Goal: Use online tool/utility: Utilize a website feature to perform a specific function

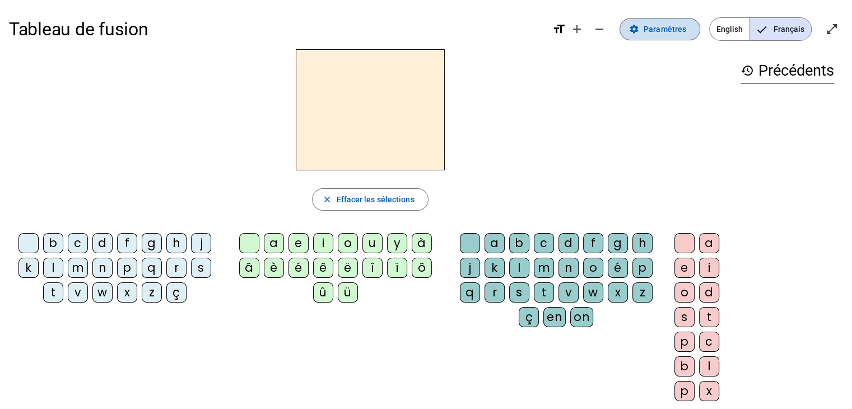
click at [670, 26] on span "Paramètres" at bounding box center [665, 28] width 43 height 13
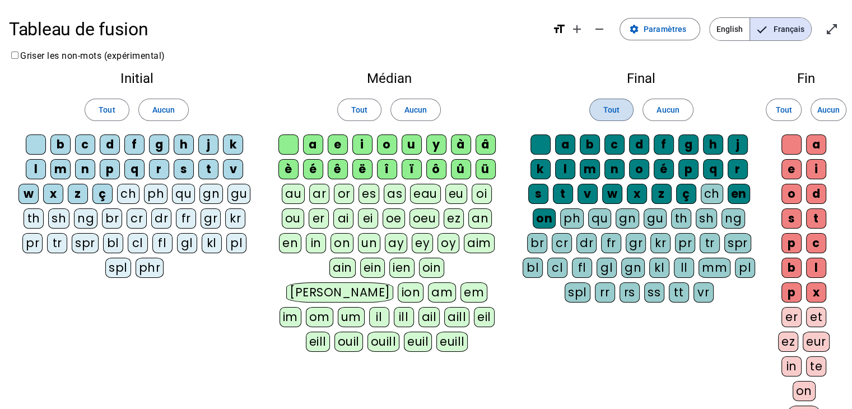
click at [609, 106] on span "Tout" at bounding box center [612, 109] width 16 height 13
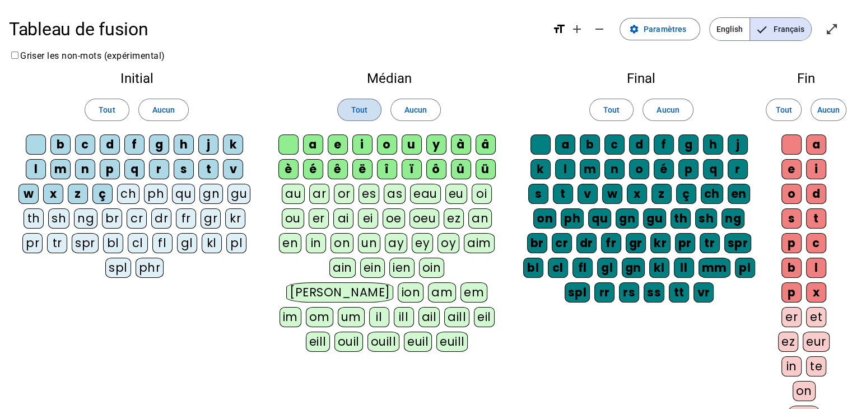
click at [352, 112] on span "Tout" at bounding box center [359, 109] width 16 height 13
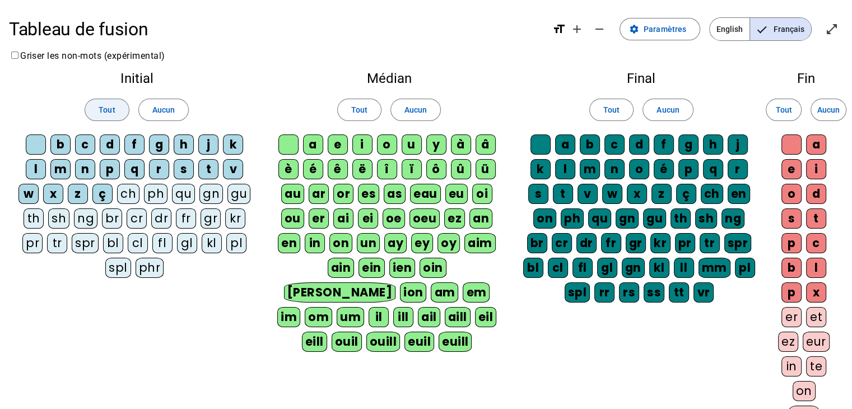
click at [106, 106] on span "Tout" at bounding box center [107, 109] width 16 height 13
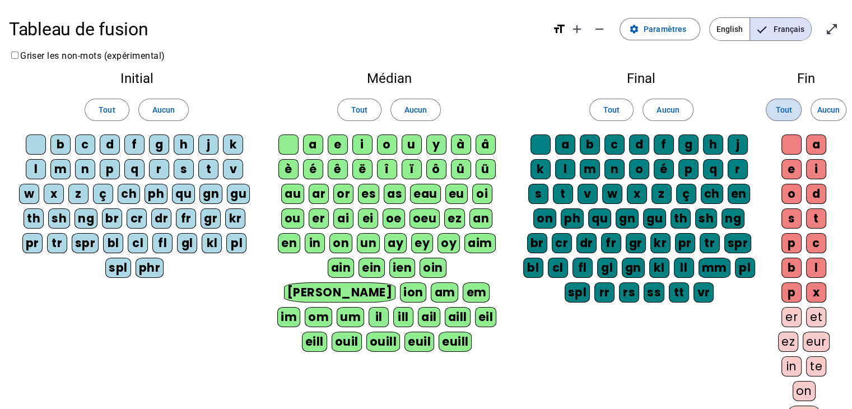
click at [773, 110] on span at bounding box center [784, 109] width 35 height 27
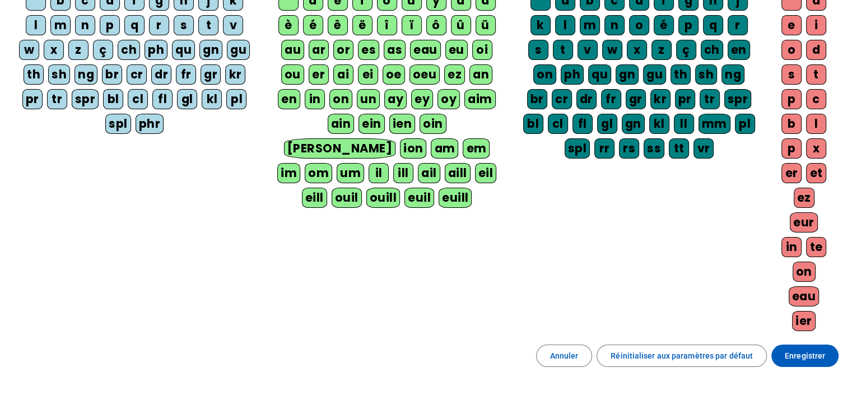
scroll to position [145, 0]
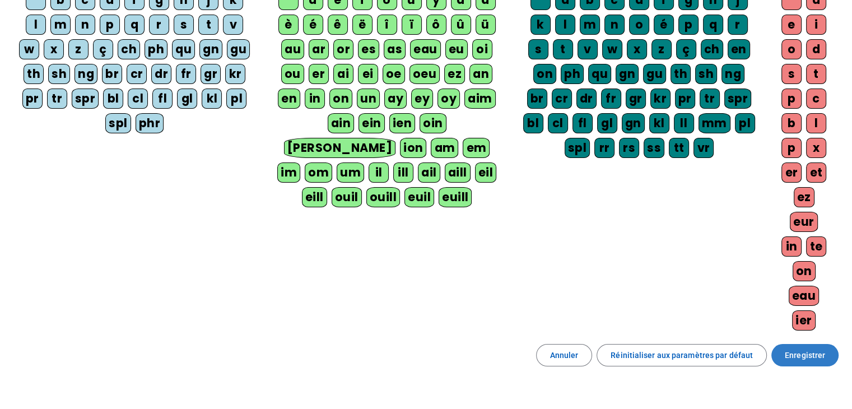
click at [800, 349] on span "Enregistrer" at bounding box center [805, 355] width 40 height 13
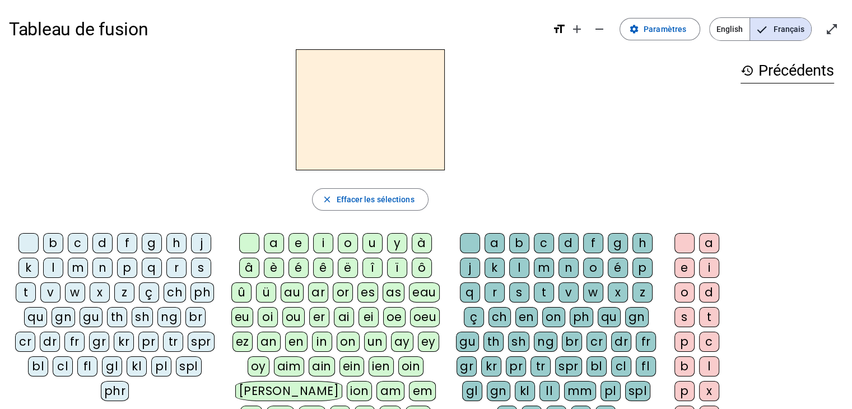
click at [176, 286] on div "ch" at bounding box center [175, 292] width 22 height 20
click at [273, 242] on div "a" at bounding box center [274, 243] width 20 height 20
click at [568, 268] on div "n" at bounding box center [569, 268] width 20 height 20
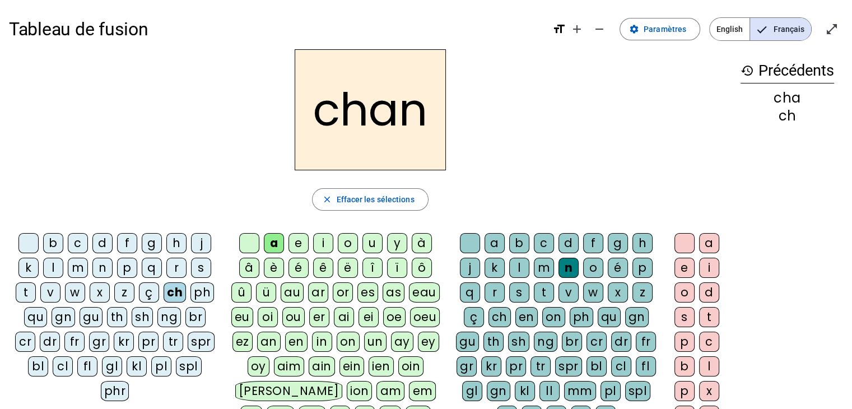
click at [517, 288] on div "s" at bounding box center [519, 292] width 20 height 20
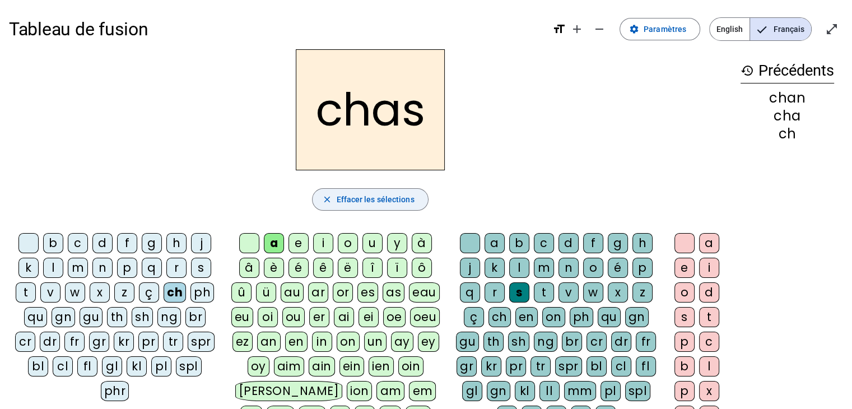
click at [389, 198] on span "Effacer les sélections" at bounding box center [375, 199] width 78 height 13
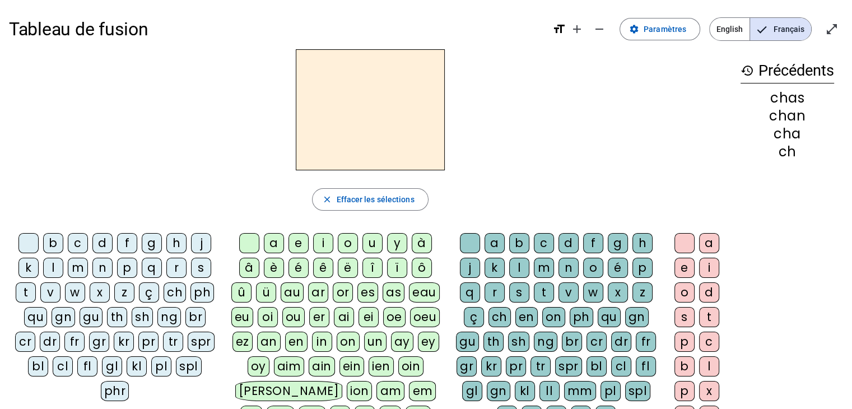
click at [27, 316] on div "qu" at bounding box center [35, 317] width 23 height 20
click at [272, 239] on div "a" at bounding box center [274, 243] width 20 height 20
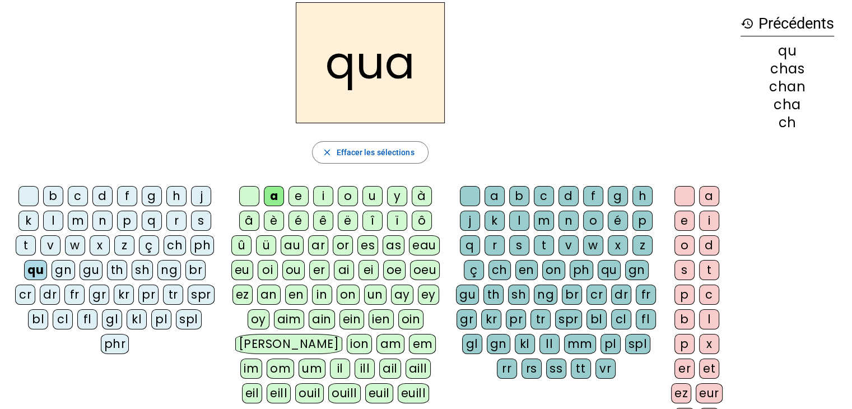
scroll to position [67, 0]
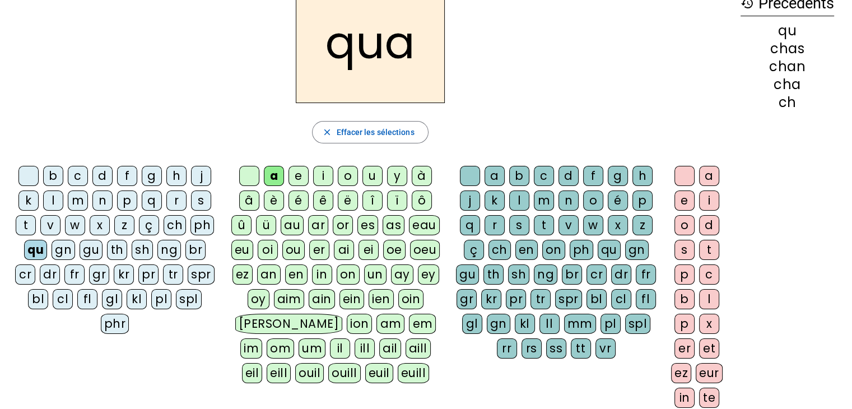
click at [272, 271] on div "an" at bounding box center [269, 275] width 24 height 20
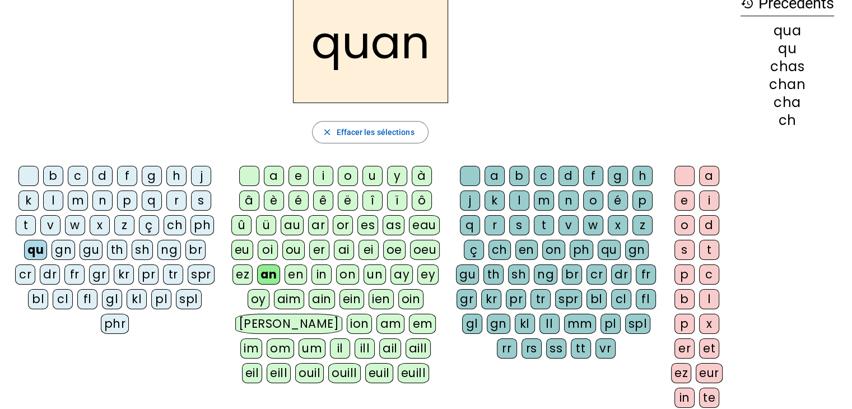
click at [708, 220] on div "d" at bounding box center [709, 225] width 20 height 20
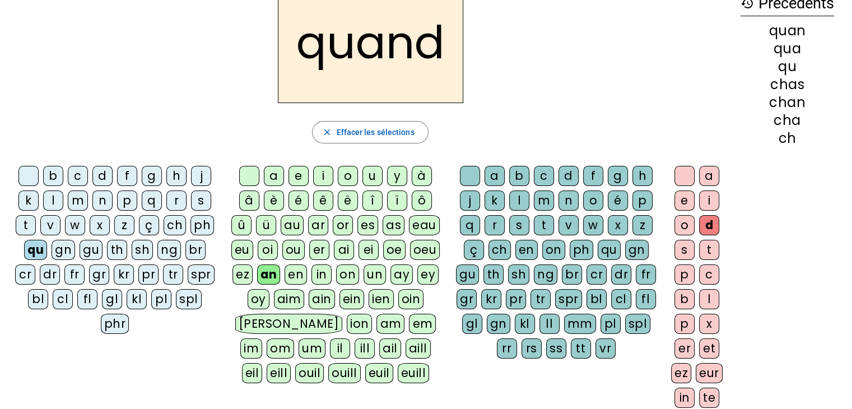
click at [799, 277] on div "history Précédents quan qua qu [PERSON_NAME] cha ch" at bounding box center [788, 227] width 112 height 491
click at [52, 173] on div "b" at bounding box center [53, 176] width 20 height 20
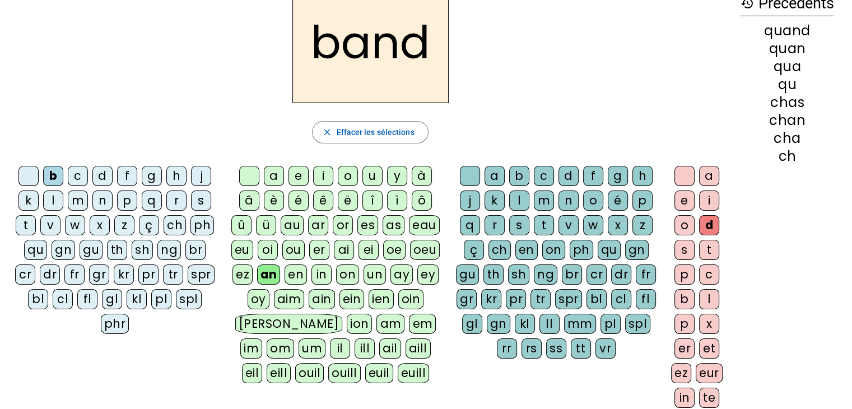
click at [48, 289] on div "bl" at bounding box center [38, 299] width 20 height 20
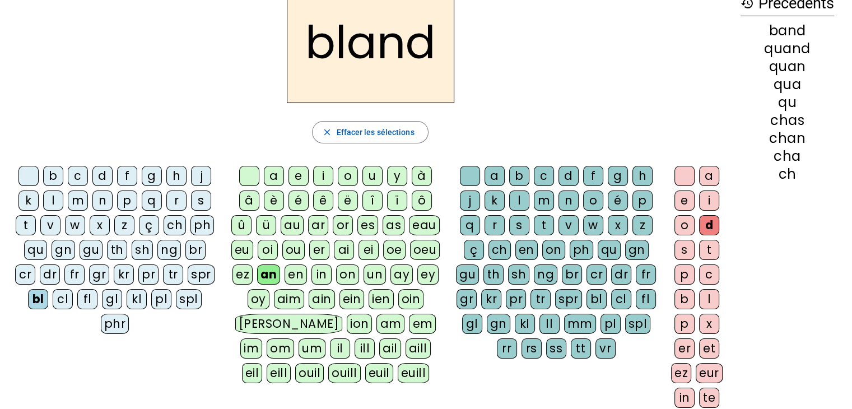
click at [540, 173] on div "c" at bounding box center [544, 176] width 20 height 20
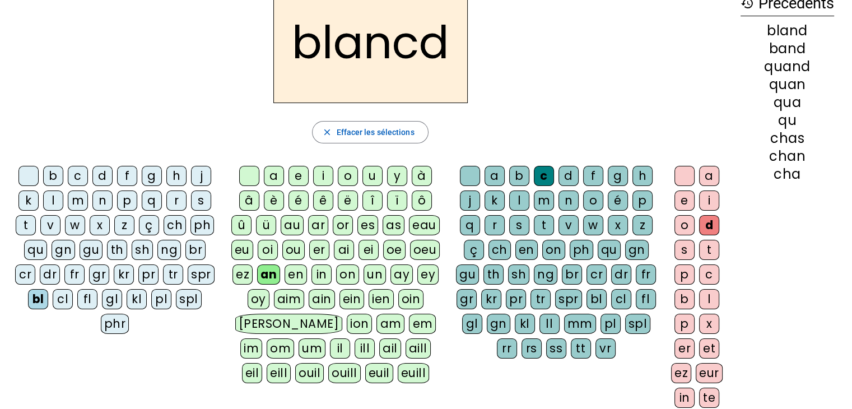
click at [681, 179] on div at bounding box center [685, 176] width 20 height 20
